Goal: Consume media (video, audio): Consume media (video, audio)

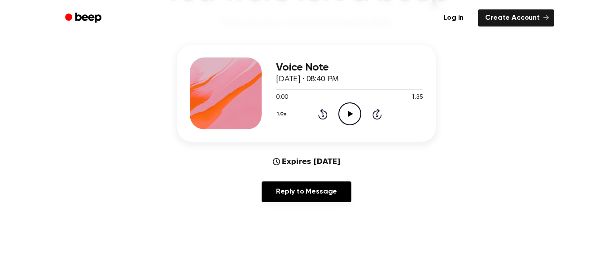
scroll to position [96, 0]
click at [347, 118] on icon "Play Audio" at bounding box center [349, 113] width 23 height 23
click at [355, 112] on icon "Pause Audio" at bounding box center [349, 113] width 23 height 23
click at [323, 115] on icon "Rewind 5 seconds" at bounding box center [323, 114] width 10 height 12
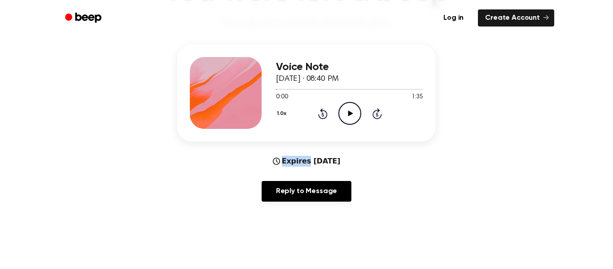
click at [323, 115] on icon "Rewind 5 seconds" at bounding box center [323, 114] width 10 height 12
click at [357, 118] on icon "Play Audio" at bounding box center [349, 113] width 23 height 23
click at [327, 114] on div "1.0x Rewind 5 seconds Pause Audio Skip 5 seconds" at bounding box center [349, 113] width 147 height 23
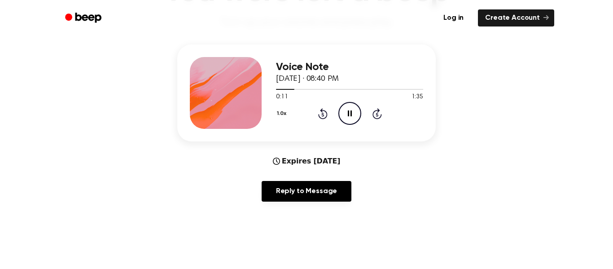
click at [324, 116] on icon at bounding box center [322, 115] width 2 height 4
click at [324, 115] on icon at bounding box center [322, 115] width 2 height 4
click at [322, 112] on icon at bounding box center [322, 113] width 9 height 11
click at [323, 112] on icon "Rewind 5 seconds" at bounding box center [323, 114] width 10 height 12
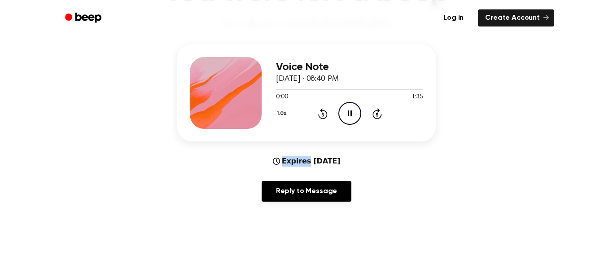
click at [323, 112] on icon "Rewind 5 seconds" at bounding box center [323, 114] width 10 height 12
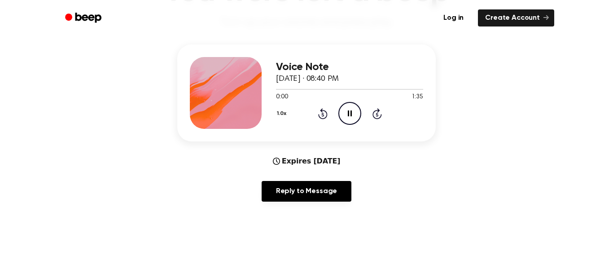
click at [323, 112] on icon "Rewind 5 seconds" at bounding box center [323, 114] width 10 height 12
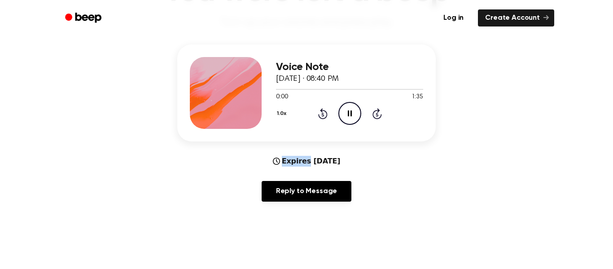
click at [323, 112] on icon "Rewind 5 seconds" at bounding box center [323, 114] width 10 height 12
click at [347, 111] on icon "Play Audio" at bounding box center [349, 113] width 23 height 23
click at [320, 114] on icon "Rewind 5 seconds" at bounding box center [323, 114] width 10 height 12
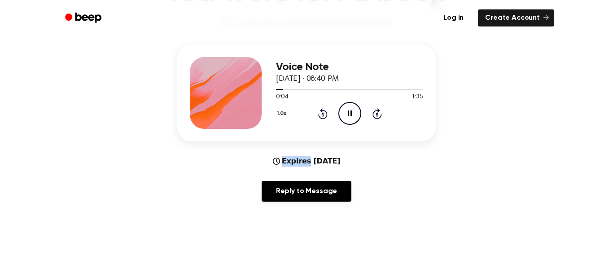
click at [282, 110] on button "1.0x" at bounding box center [282, 113] width 13 height 15
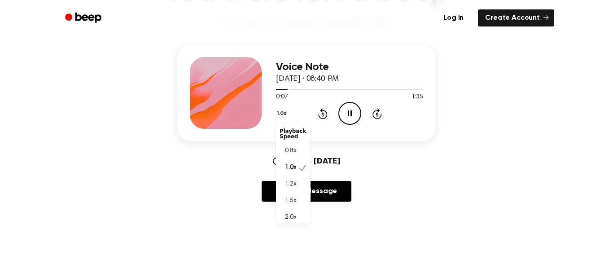
click at [289, 116] on button "1.0x" at bounding box center [282, 113] width 13 height 15
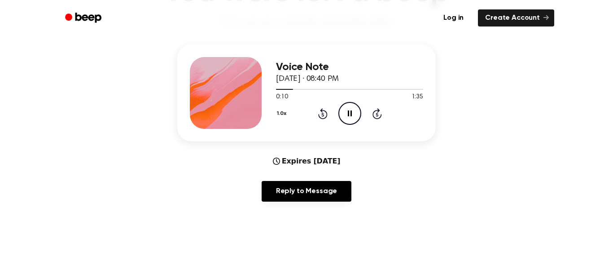
click at [345, 112] on icon "Pause Audio" at bounding box center [349, 113] width 23 height 23
click at [351, 108] on icon "Play Audio" at bounding box center [349, 113] width 23 height 23
click at [347, 112] on icon "Pause Audio" at bounding box center [349, 113] width 23 height 23
click at [347, 109] on icon "Play Audio" at bounding box center [349, 113] width 23 height 23
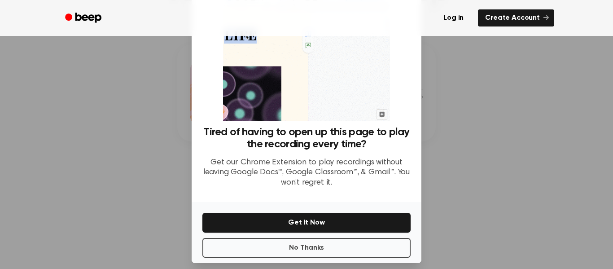
scroll to position [51, 0]
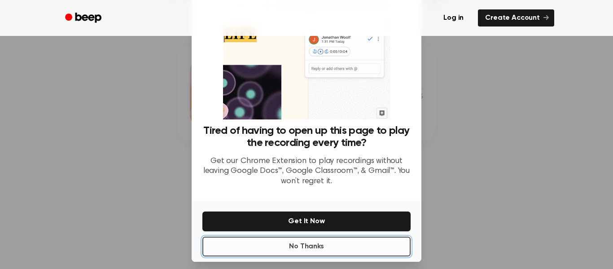
click at [334, 245] on button "No Thanks" at bounding box center [306, 247] width 208 height 20
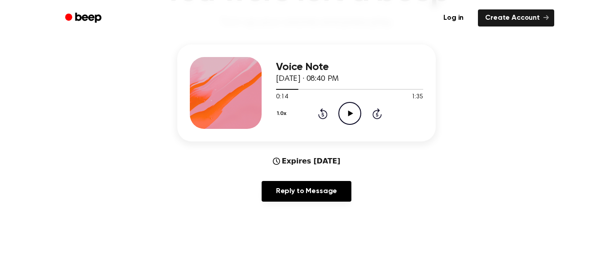
click at [352, 113] on icon "Play Audio" at bounding box center [349, 113] width 23 height 23
click at [349, 111] on icon at bounding box center [350, 113] width 4 height 6
click at [349, 112] on icon at bounding box center [350, 113] width 5 height 6
click at [347, 110] on icon "Play Audio" at bounding box center [349, 113] width 23 height 23
click at [347, 107] on icon "Pause Audio" at bounding box center [349, 113] width 23 height 23
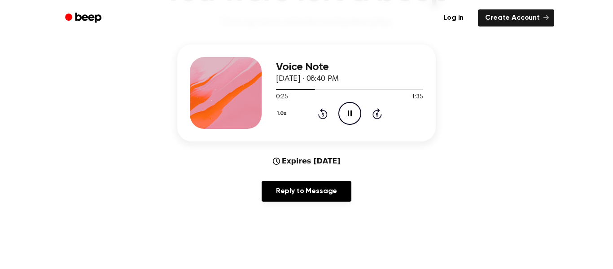
click at [323, 114] on icon at bounding box center [322, 115] width 2 height 4
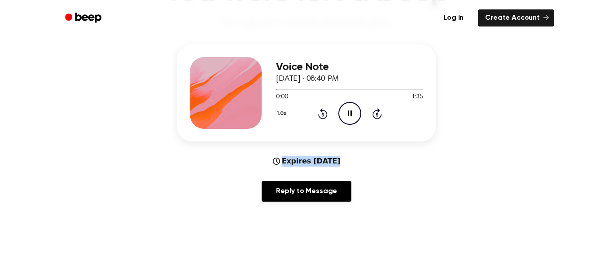
click at [323, 114] on icon at bounding box center [322, 115] width 2 height 4
click at [322, 112] on icon at bounding box center [322, 113] width 9 height 11
click at [323, 113] on icon "Rewind 5 seconds" at bounding box center [323, 114] width 10 height 12
click at [322, 113] on icon at bounding box center [322, 113] width 9 height 11
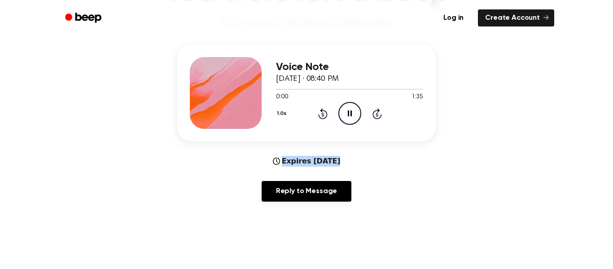
click at [322, 113] on icon at bounding box center [322, 113] width 9 height 11
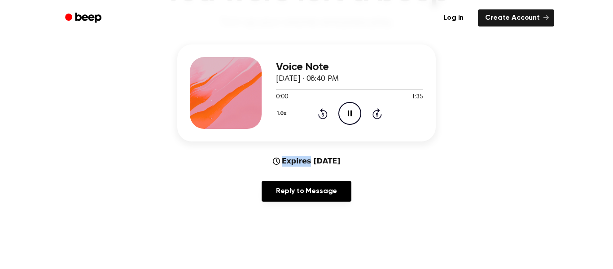
click at [322, 113] on icon at bounding box center [322, 113] width 9 height 11
click at [438, 136] on div "Voice Note [DATE] · 08:40 PM 0:01 1:35 Your browser does not support the [objec…" at bounding box center [307, 126] width 592 height 164
click at [350, 114] on icon at bounding box center [350, 113] width 4 height 6
click at [316, 88] on div at bounding box center [349, 88] width 147 height 7
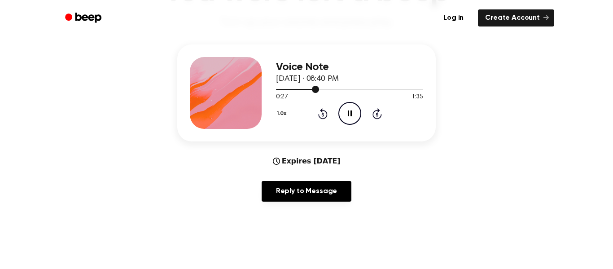
click at [305, 89] on div at bounding box center [297, 89] width 43 height 1
click at [313, 89] on div at bounding box center [349, 89] width 147 height 1
click at [344, 109] on icon "Play Audio" at bounding box center [349, 113] width 23 height 23
click at [344, 109] on icon "Pause Audio" at bounding box center [349, 113] width 23 height 23
click at [356, 115] on icon "Pause Audio" at bounding box center [349, 113] width 23 height 23
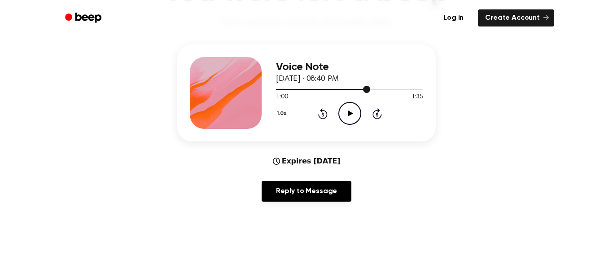
click at [359, 87] on div at bounding box center [349, 88] width 147 height 7
click at [354, 110] on icon "Play Audio" at bounding box center [349, 113] width 23 height 23
click at [367, 91] on div at bounding box center [349, 88] width 147 height 7
click at [349, 114] on icon at bounding box center [350, 113] width 5 height 6
click at [349, 114] on icon "Pause Audio" at bounding box center [349, 113] width 23 height 23
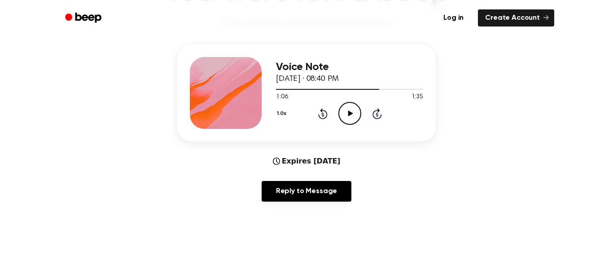
click at [349, 114] on icon at bounding box center [350, 113] width 5 height 6
click at [350, 111] on icon "Pause Audio" at bounding box center [349, 113] width 23 height 23
click at [349, 111] on icon "Pause Audio" at bounding box center [349, 113] width 23 height 23
click at [349, 111] on icon at bounding box center [350, 113] width 5 height 6
click at [424, 90] on div "Voice Note [DATE] · 08:40 PM 1:35 1:35 Your browser does not support the [objec…" at bounding box center [306, 92] width 259 height 97
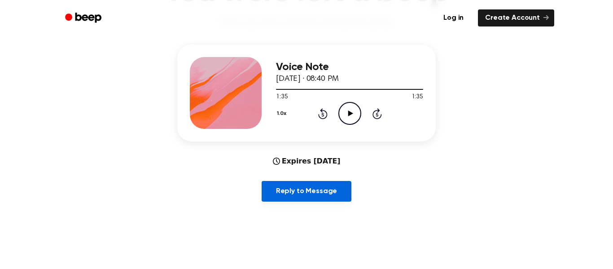
click at [329, 193] on link "Reply to Message" at bounding box center [307, 191] width 90 height 21
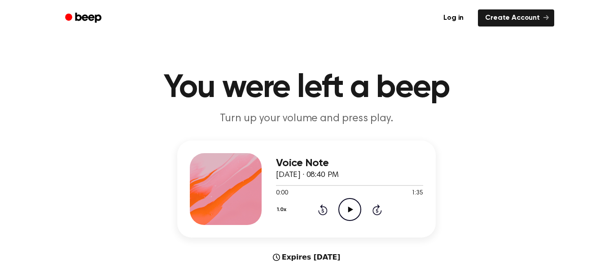
scroll to position [96, 0]
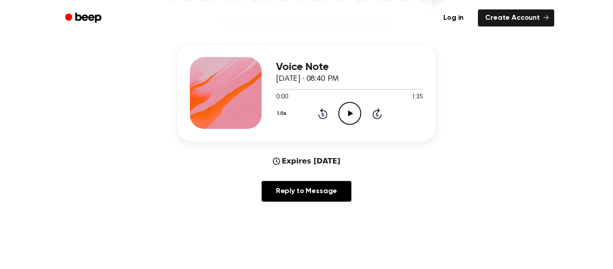
click at [84, 19] on icon "Beep" at bounding box center [84, 17] width 38 height 13
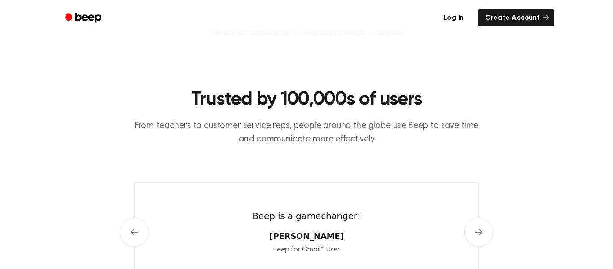
scroll to position [362, 0]
